Goal: Information Seeking & Learning: Learn about a topic

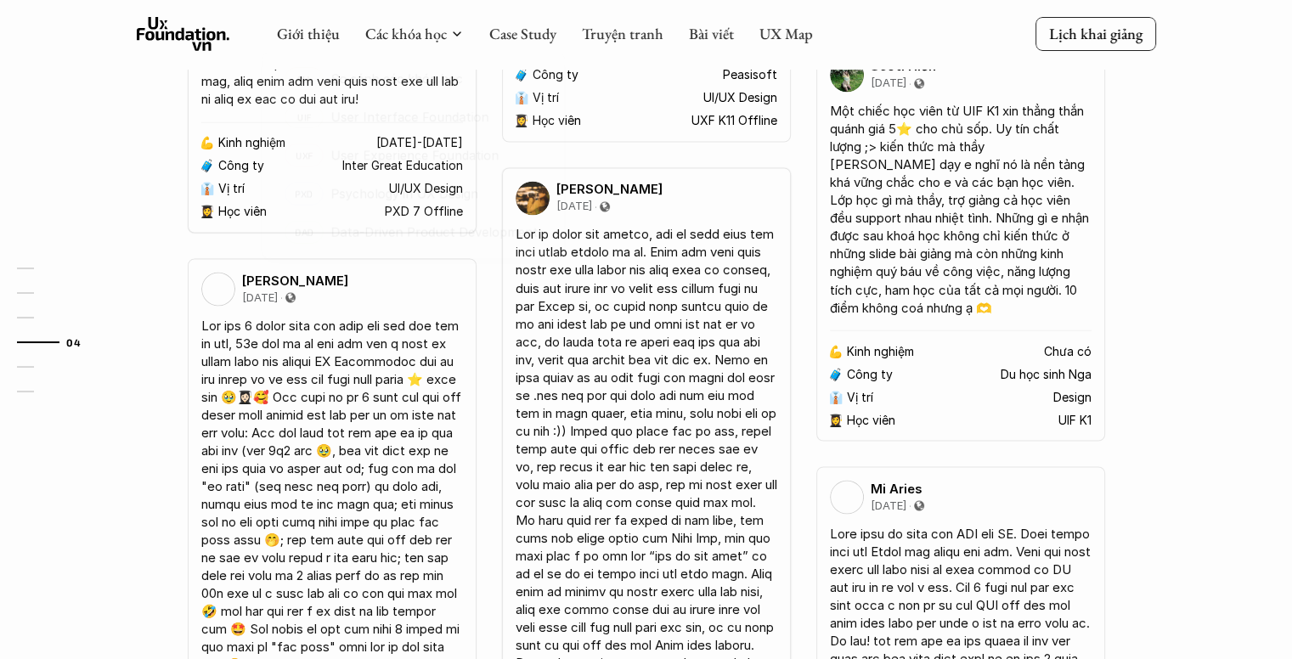
scroll to position [2949, 0]
click at [510, 30] on link "Case Study" at bounding box center [522, 34] width 67 height 20
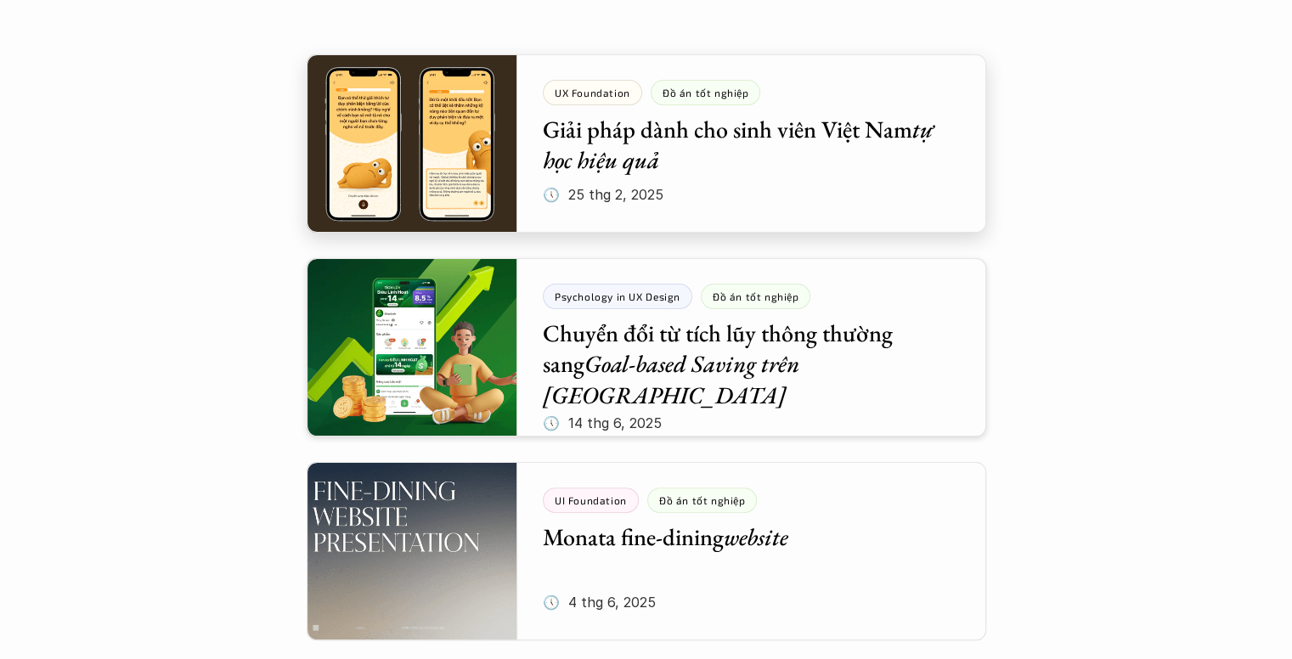
scroll to position [348, 0]
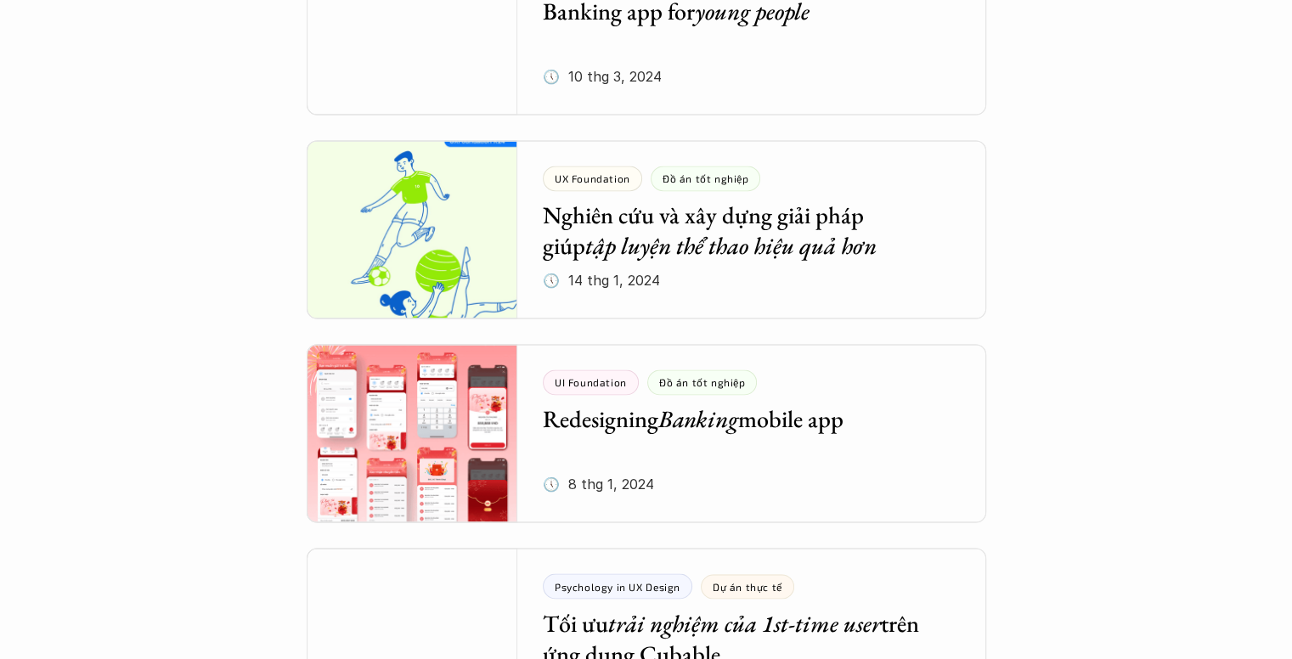
scroll to position [2788, 0]
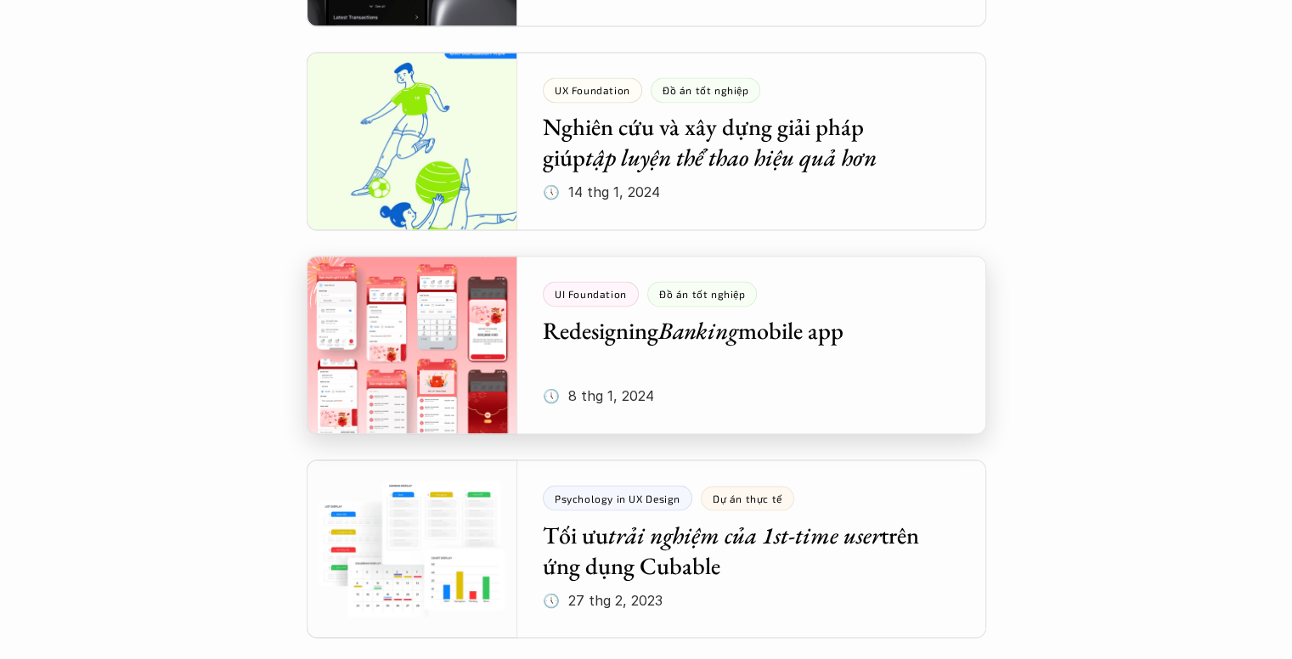
click at [520, 355] on div at bounding box center [646, 345] width 679 height 178
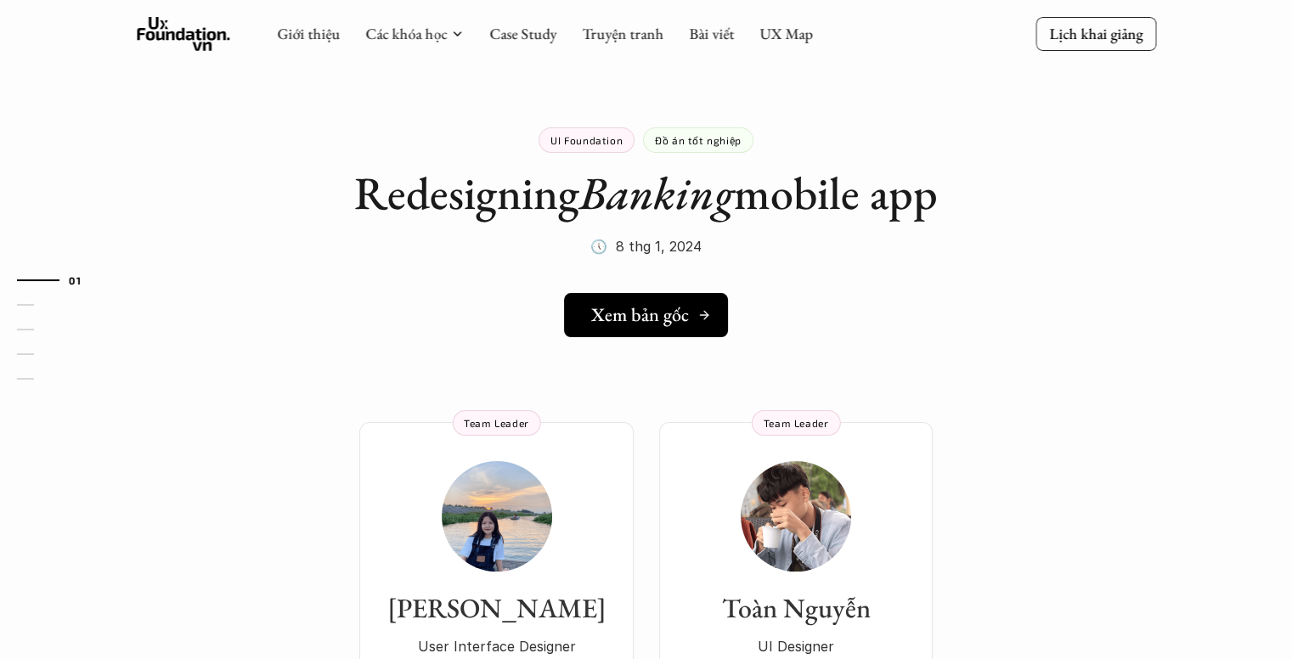
click at [621, 325] on h5 "Xem bản gốc" at bounding box center [640, 315] width 98 height 22
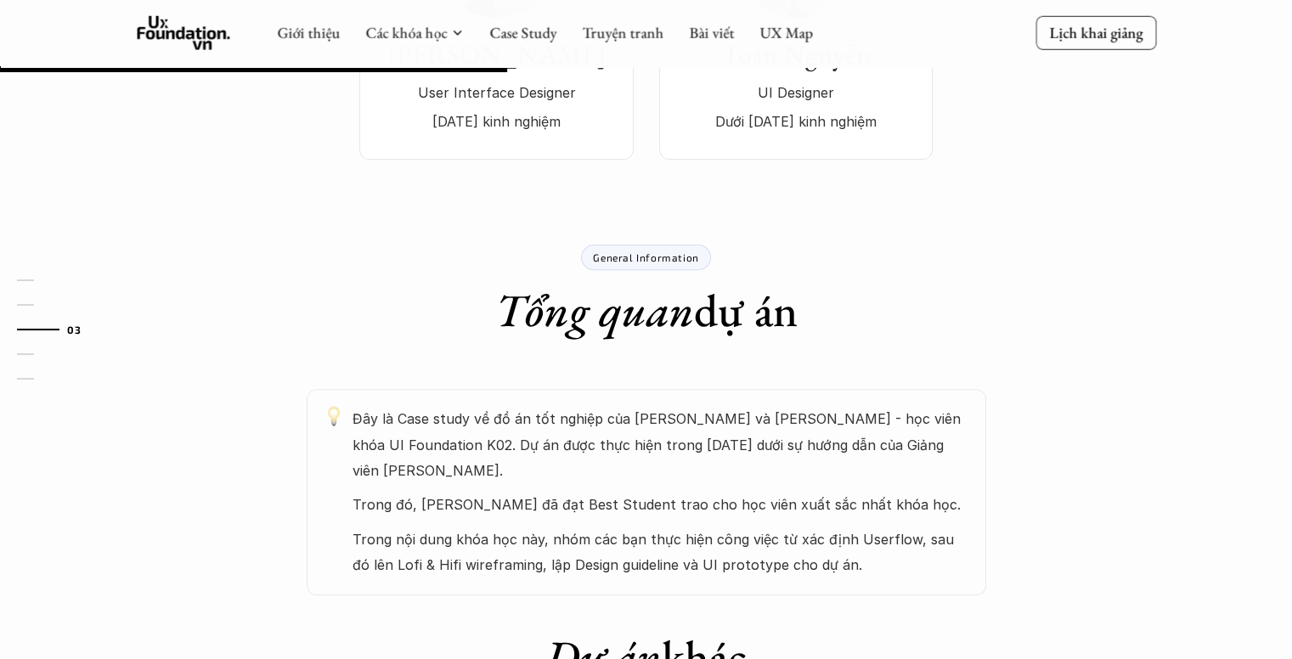
scroll to position [554, 0]
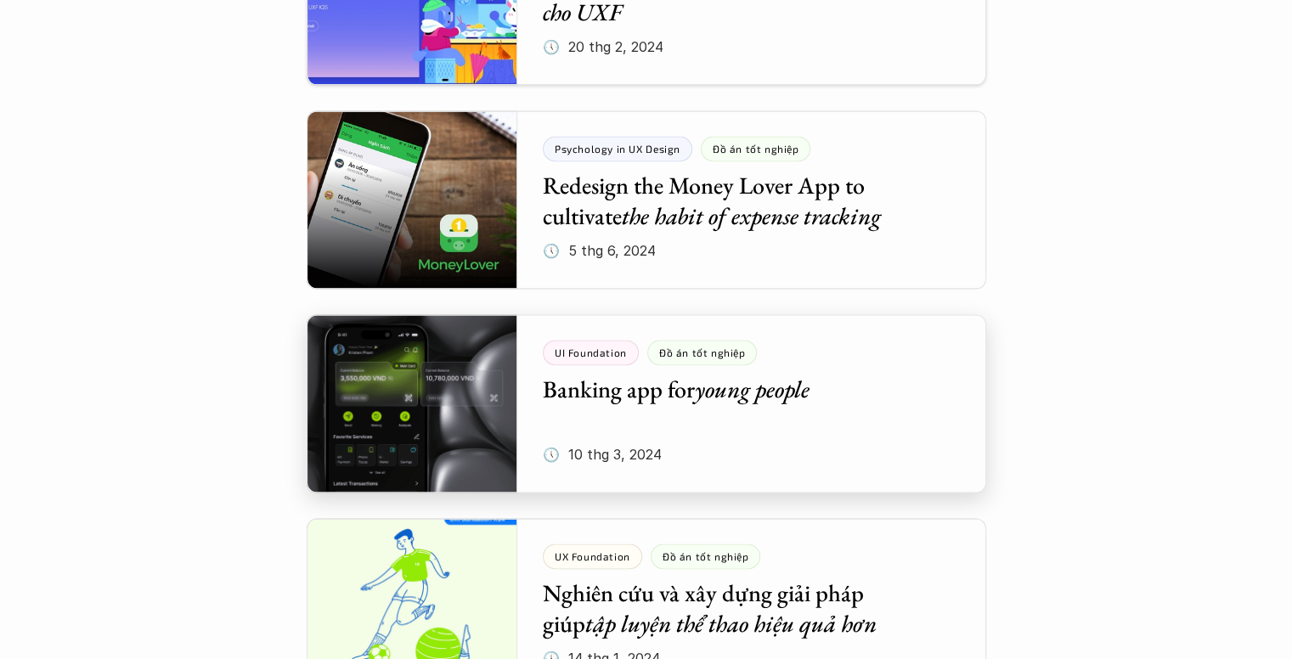
scroll to position [2372, 0]
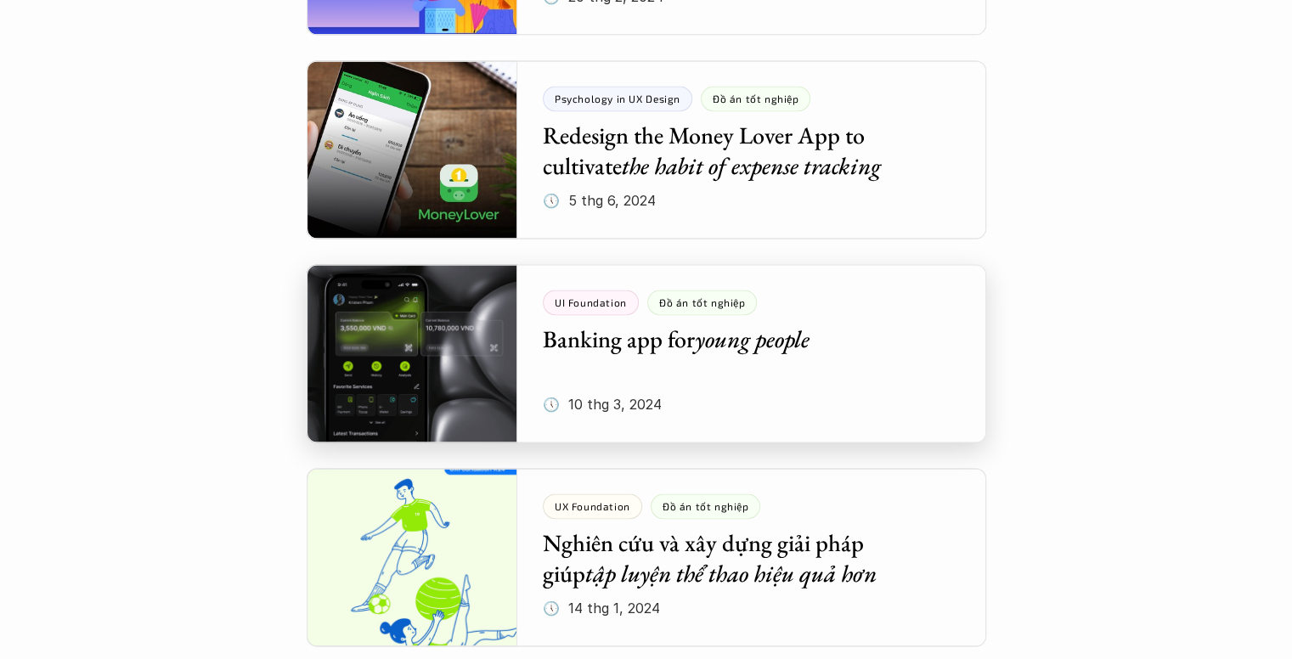
click at [829, 380] on div at bounding box center [646, 353] width 679 height 178
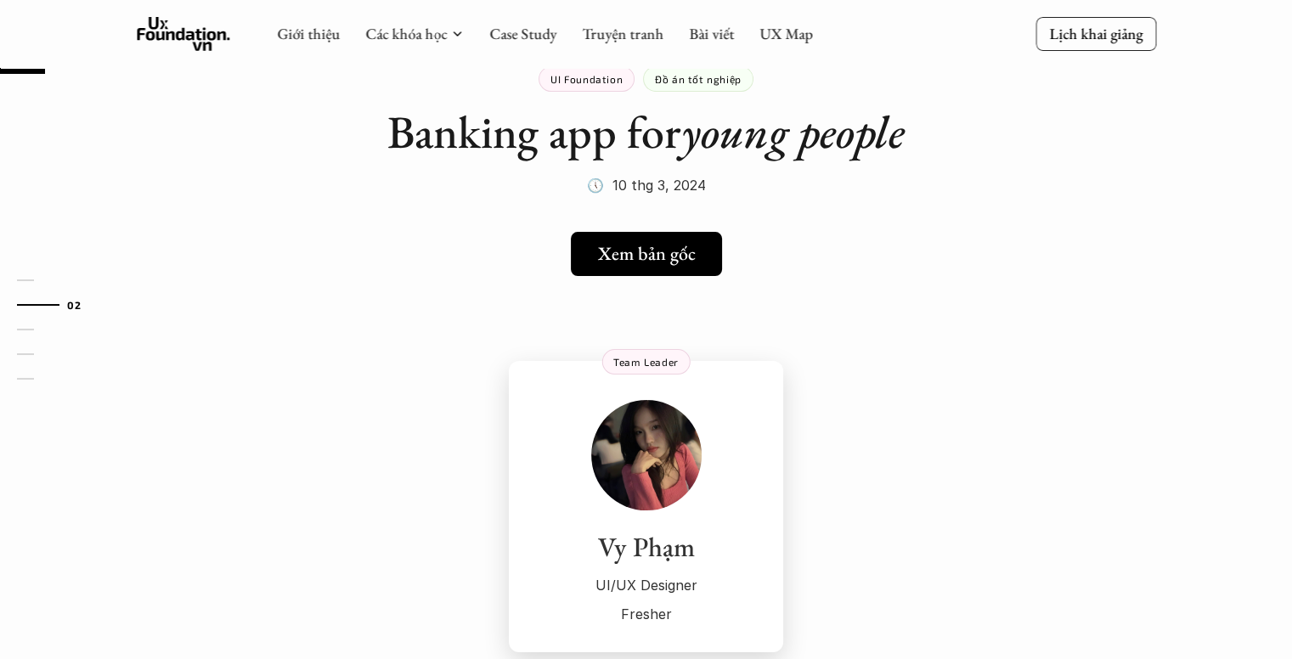
scroll to position [61, 0]
click at [659, 255] on h5 "Xem bản gốc" at bounding box center [640, 254] width 98 height 22
